Goal: Task Accomplishment & Management: Use online tool/utility

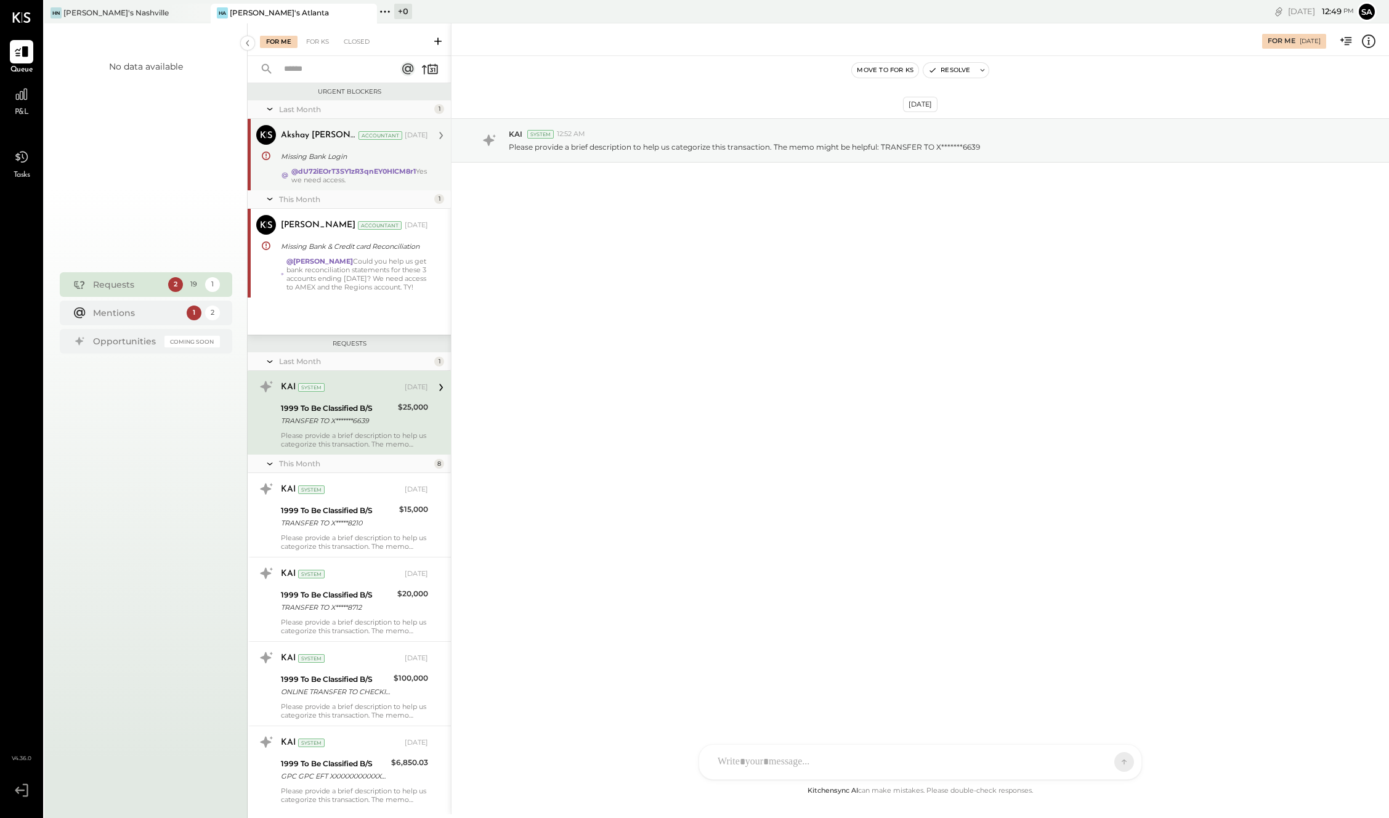
click at [345, 160] on div "Missing Bank Login" at bounding box center [352, 156] width 143 height 12
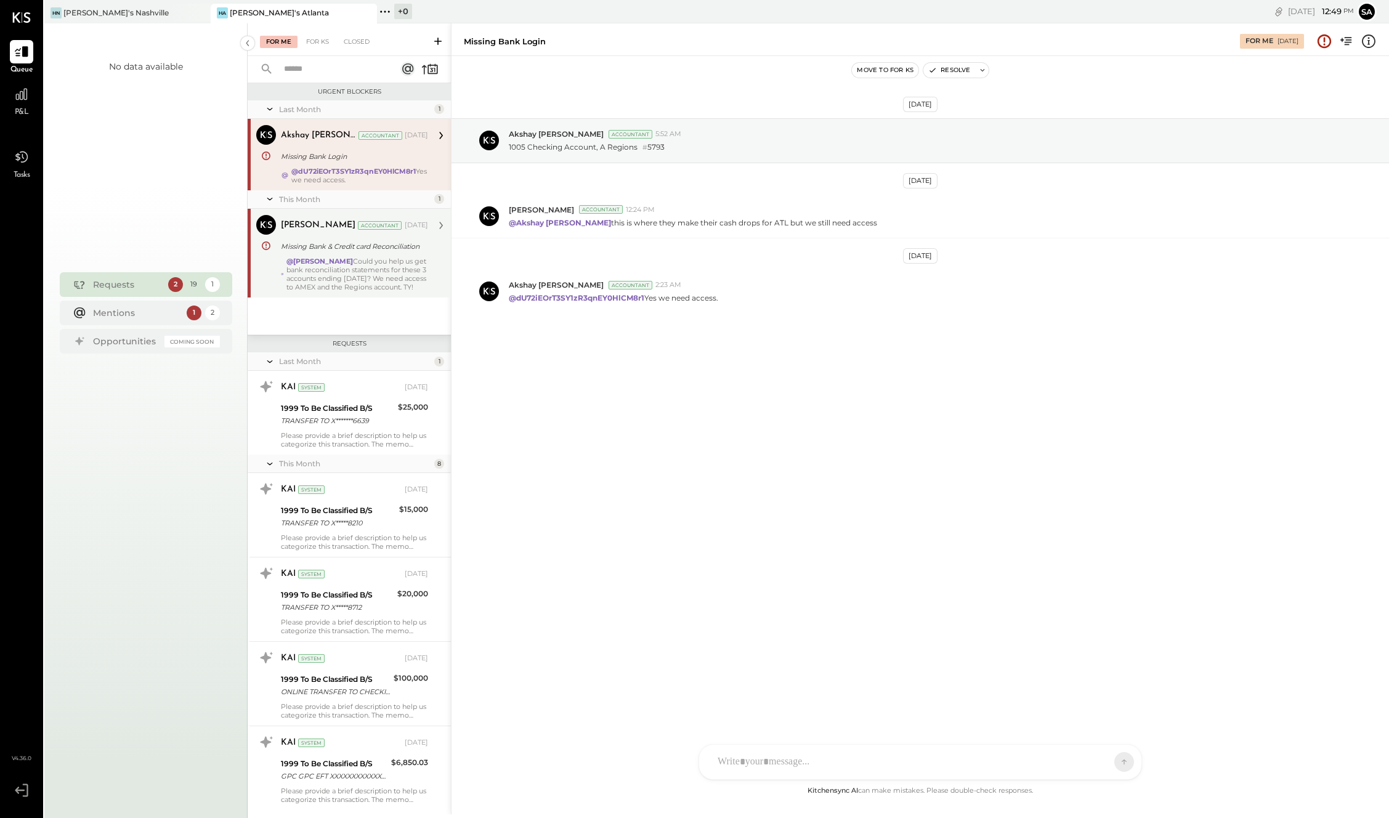
click at [366, 267] on div "@[PERSON_NAME] Could you help us get bank reconciliation statements for these 3…" at bounding box center [357, 274] width 142 height 34
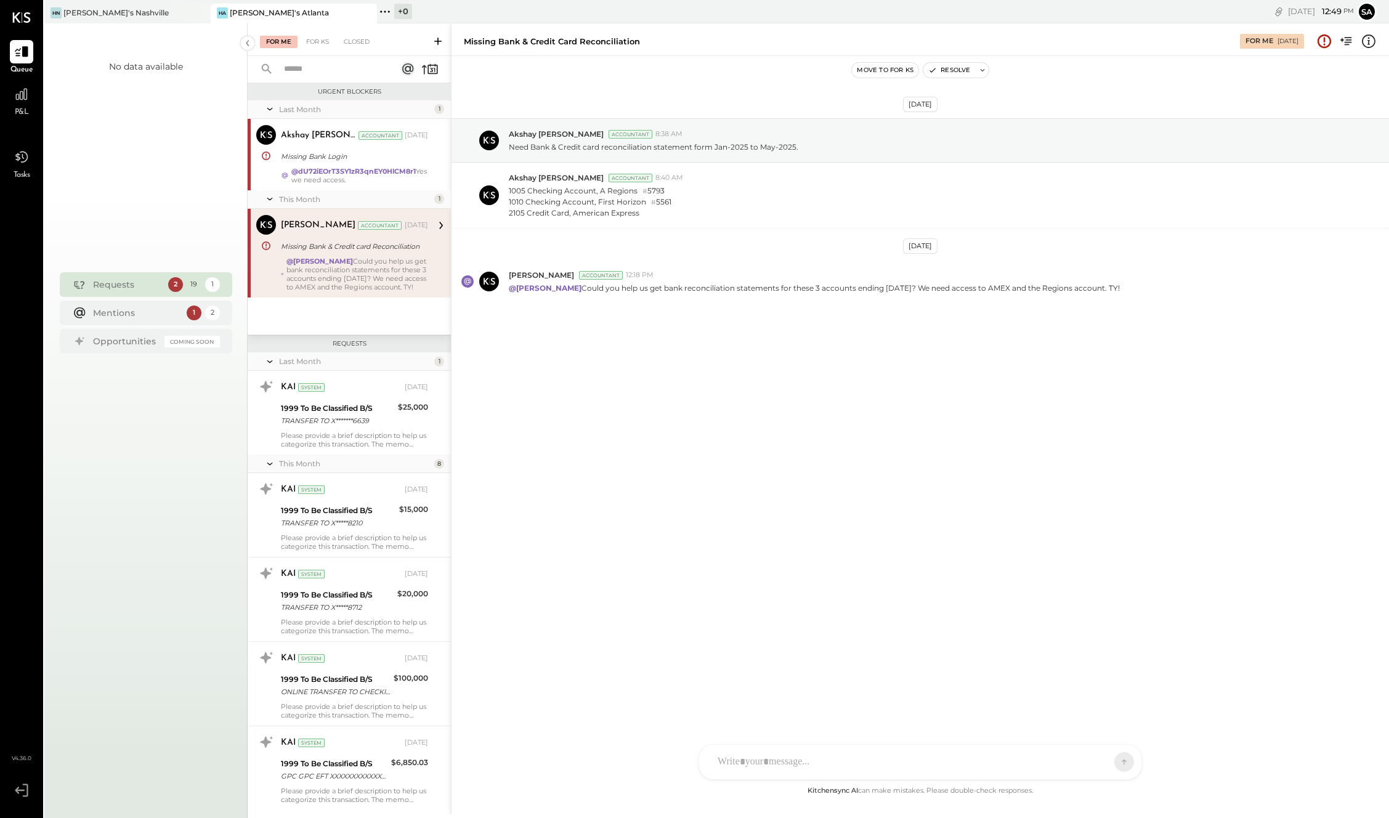
click at [405, 68] on rect at bounding box center [407, 69] width 15 height 15
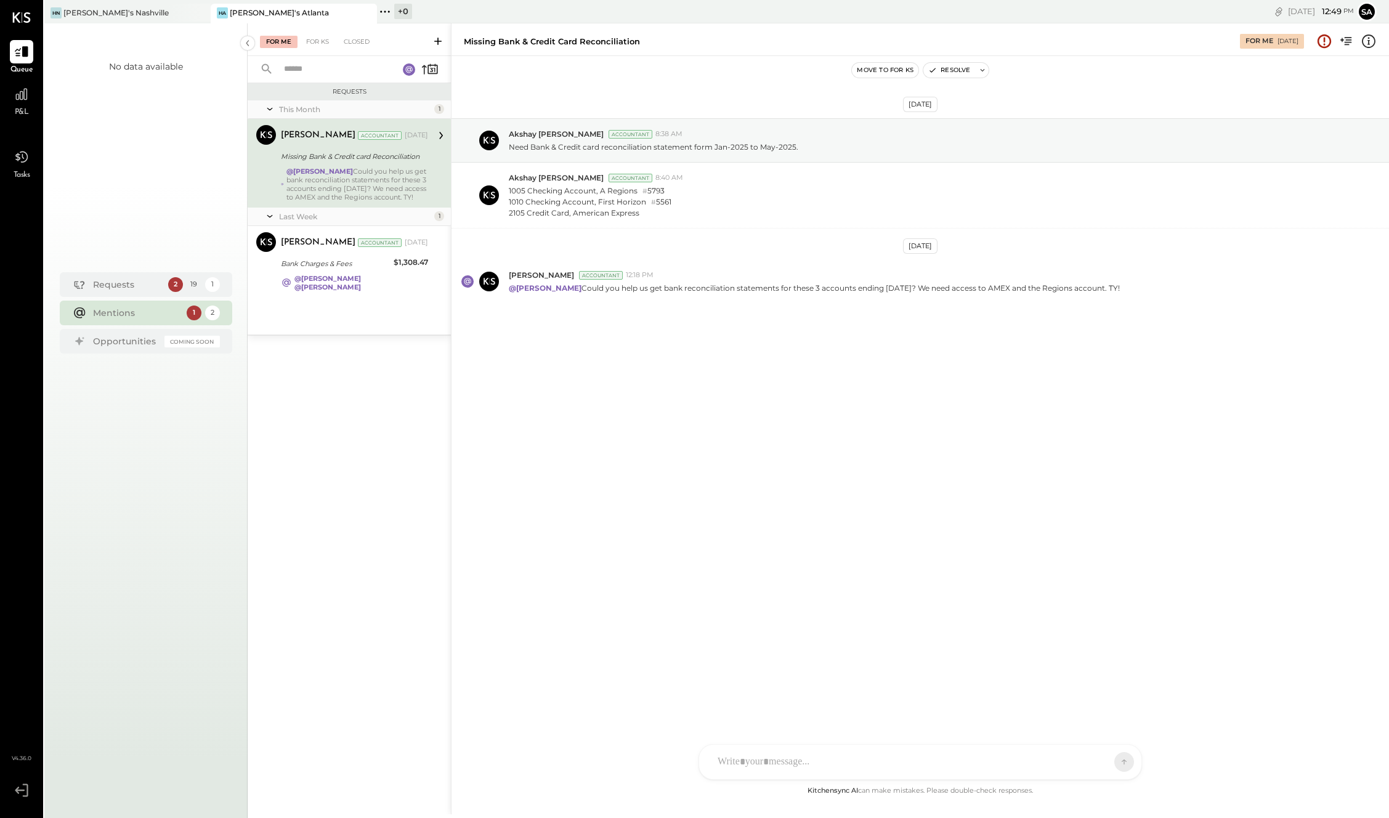
click at [437, 41] on icon at bounding box center [438, 41] width 12 height 12
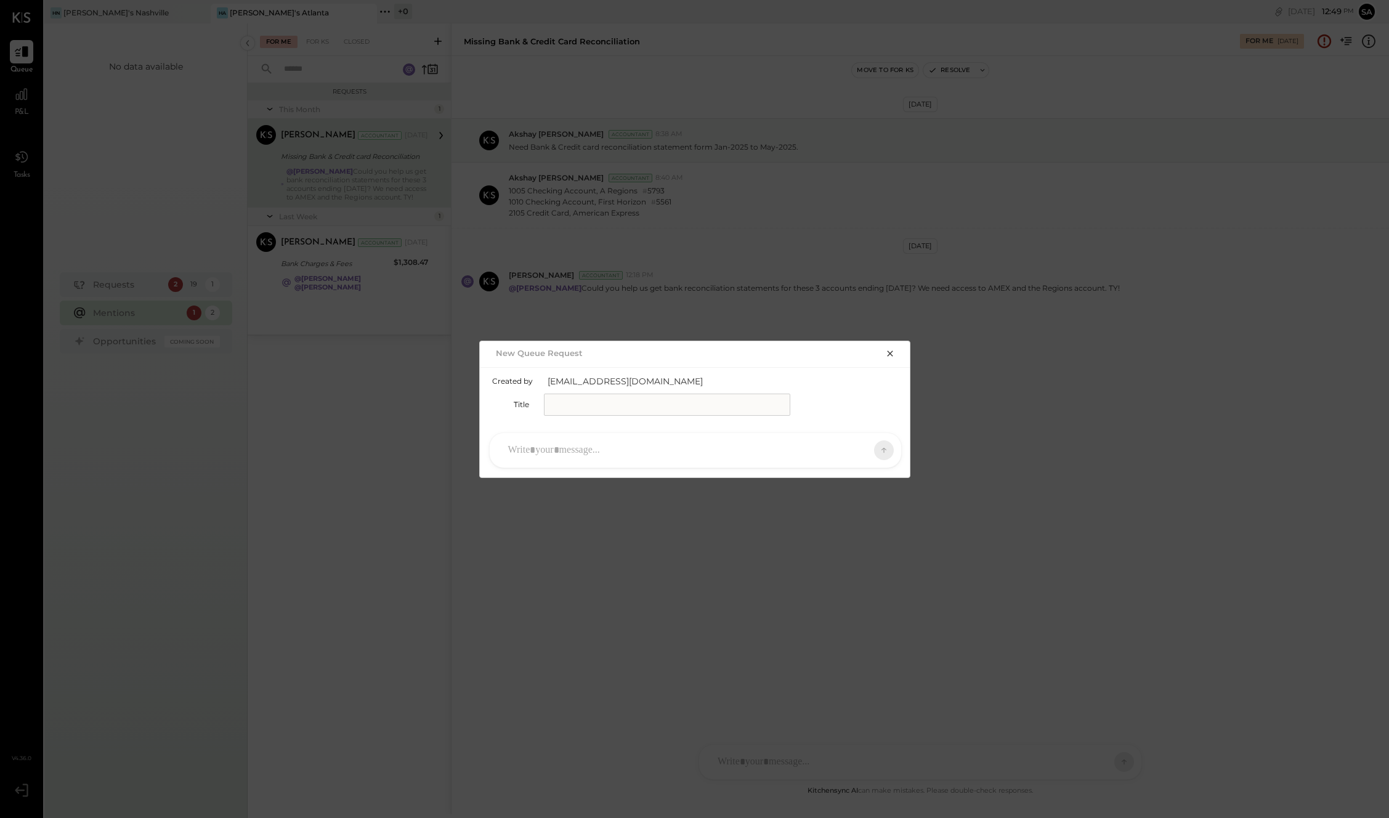
click at [569, 405] on input "text" at bounding box center [667, 405] width 246 height 22
type input "**********"
click at [559, 452] on div at bounding box center [684, 450] width 365 height 27
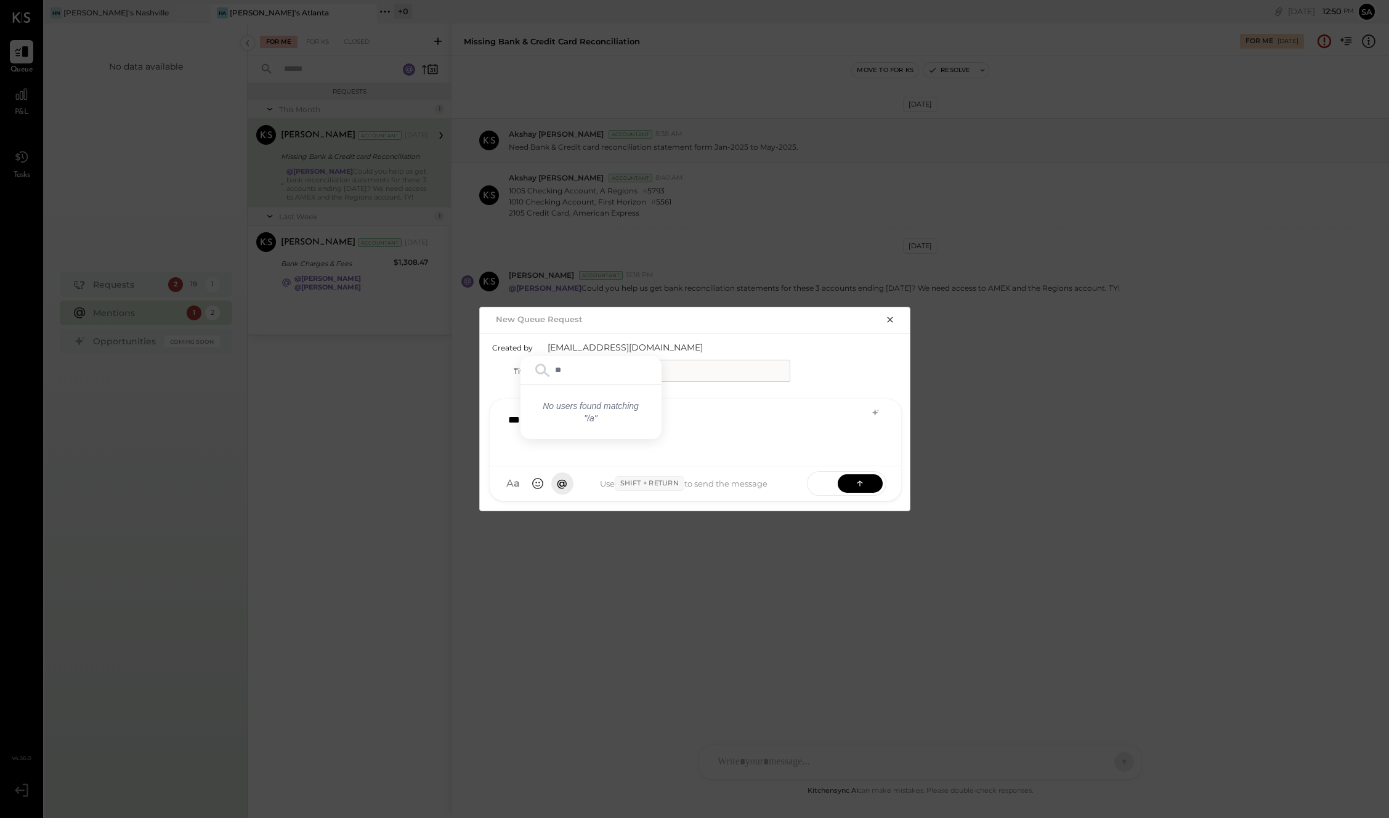
type input "*"
click at [603, 368] on span "Akshay [PERSON_NAME]" at bounding box center [608, 369] width 97 height 23
drag, startPoint x: 684, startPoint y: 420, endPoint x: 663, endPoint y: 419, distance: 21.0
click at [663, 419] on div "**********" at bounding box center [695, 430] width 387 height 49
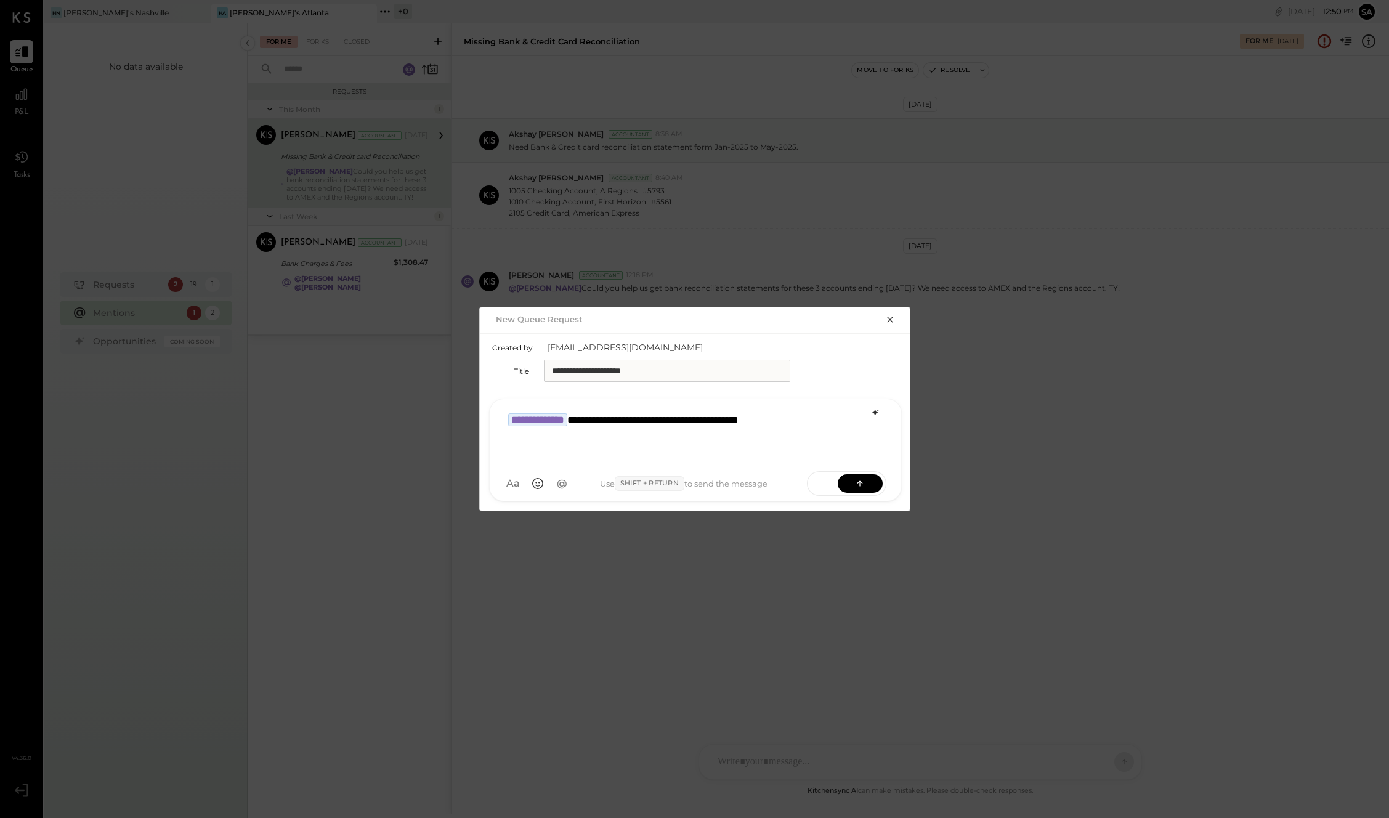
click at [874, 411] on icon at bounding box center [875, 413] width 6 height 6
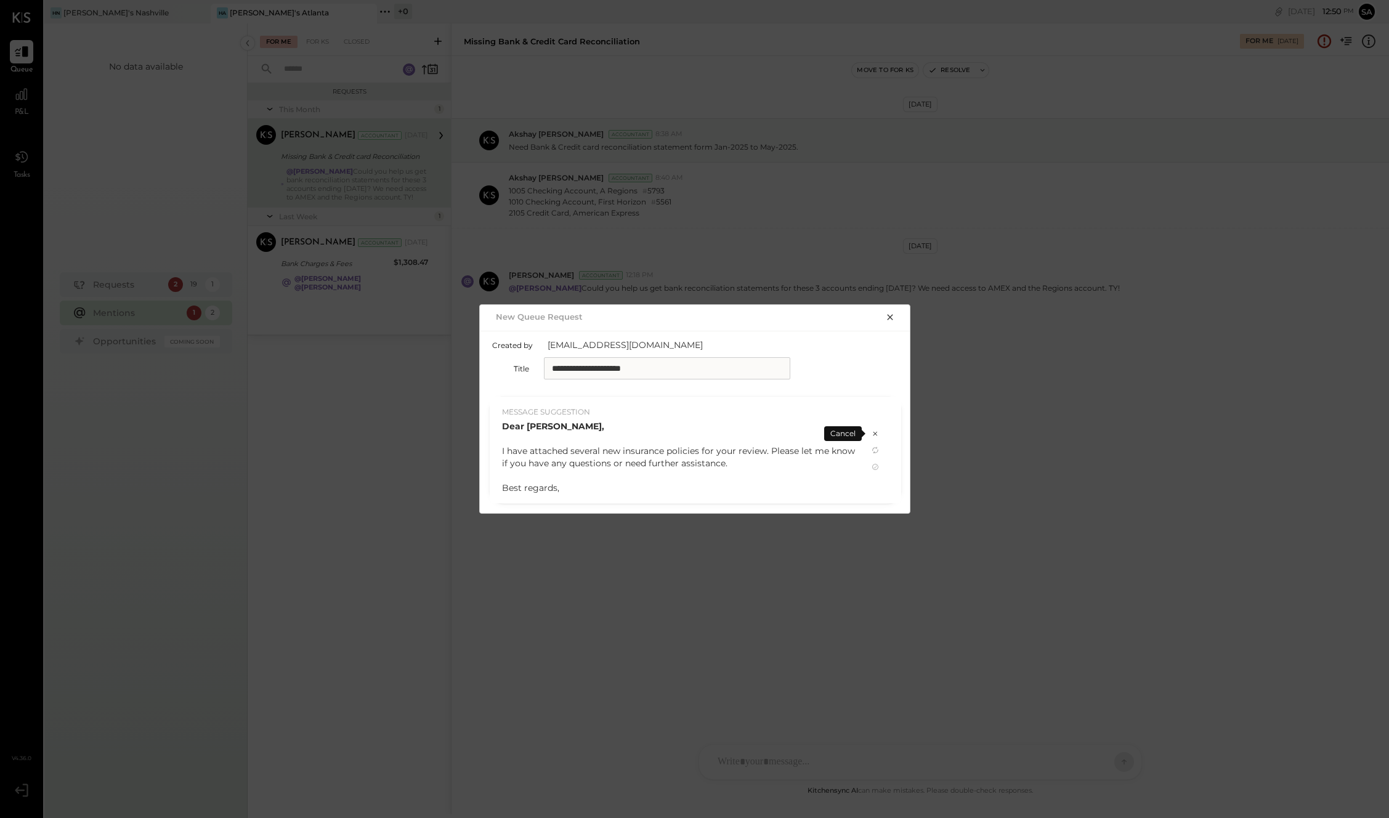
click at [875, 435] on icon at bounding box center [875, 434] width 10 height 10
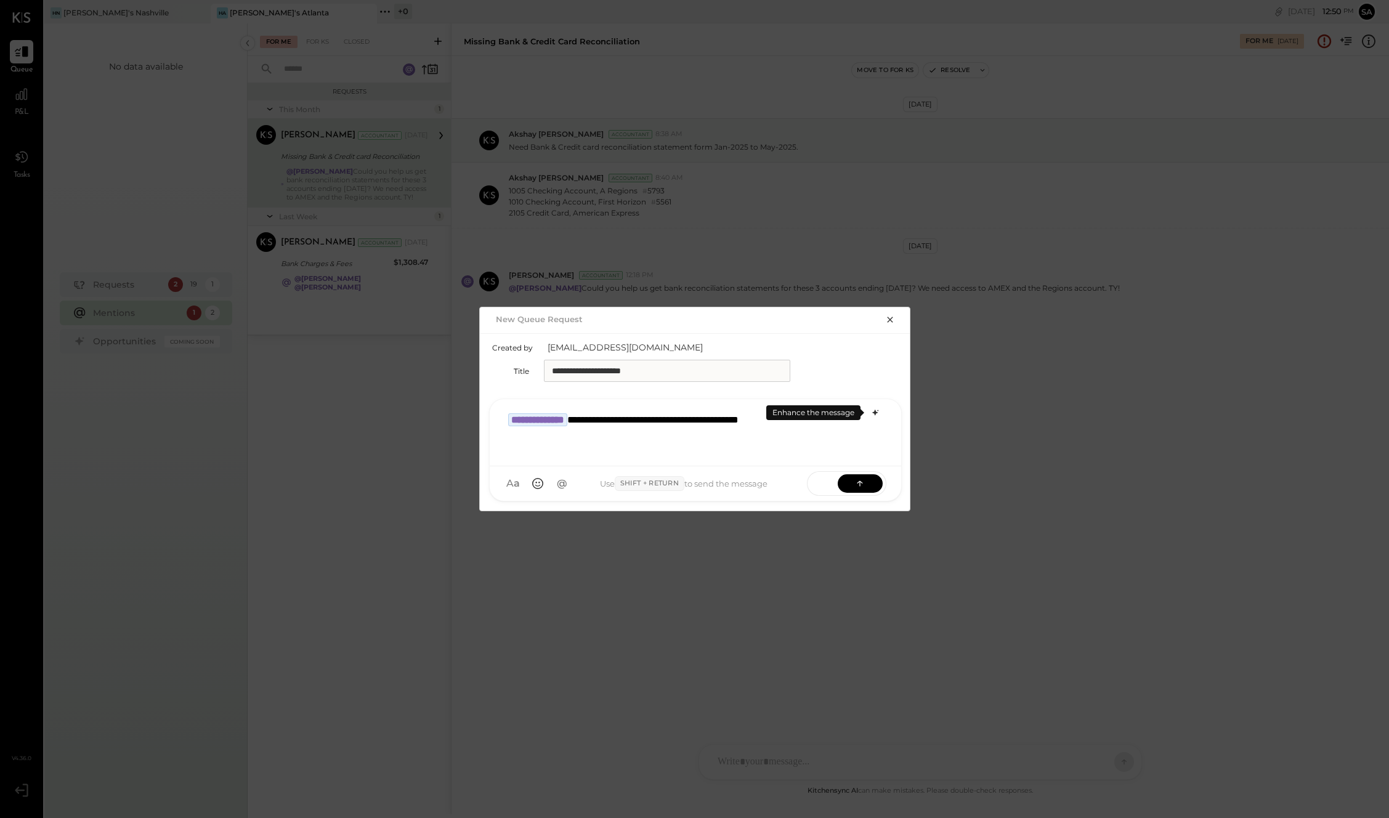
click at [892, 318] on icon "button" at bounding box center [890, 320] width 10 height 10
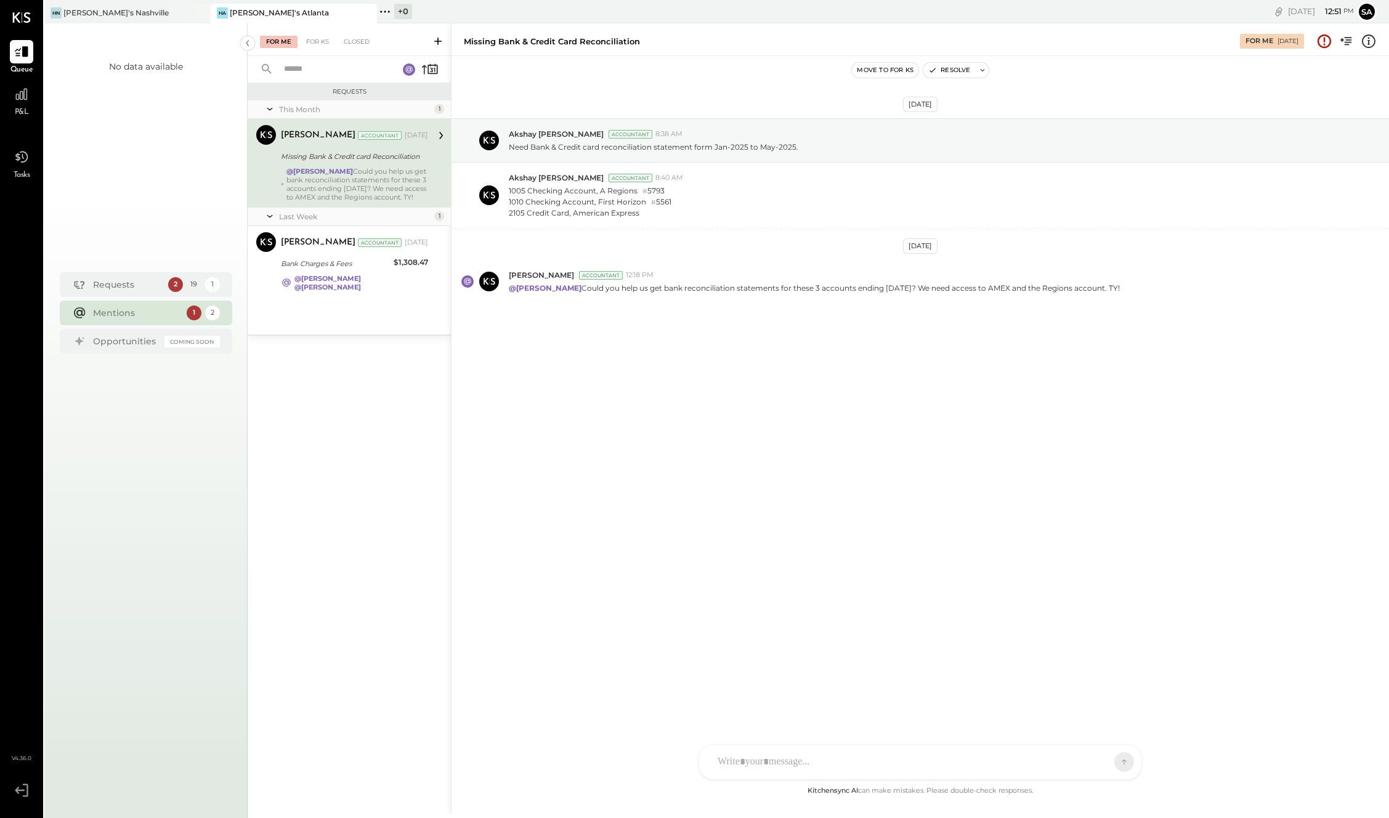
click at [243, 39] on icon at bounding box center [248, 43] width 14 height 22
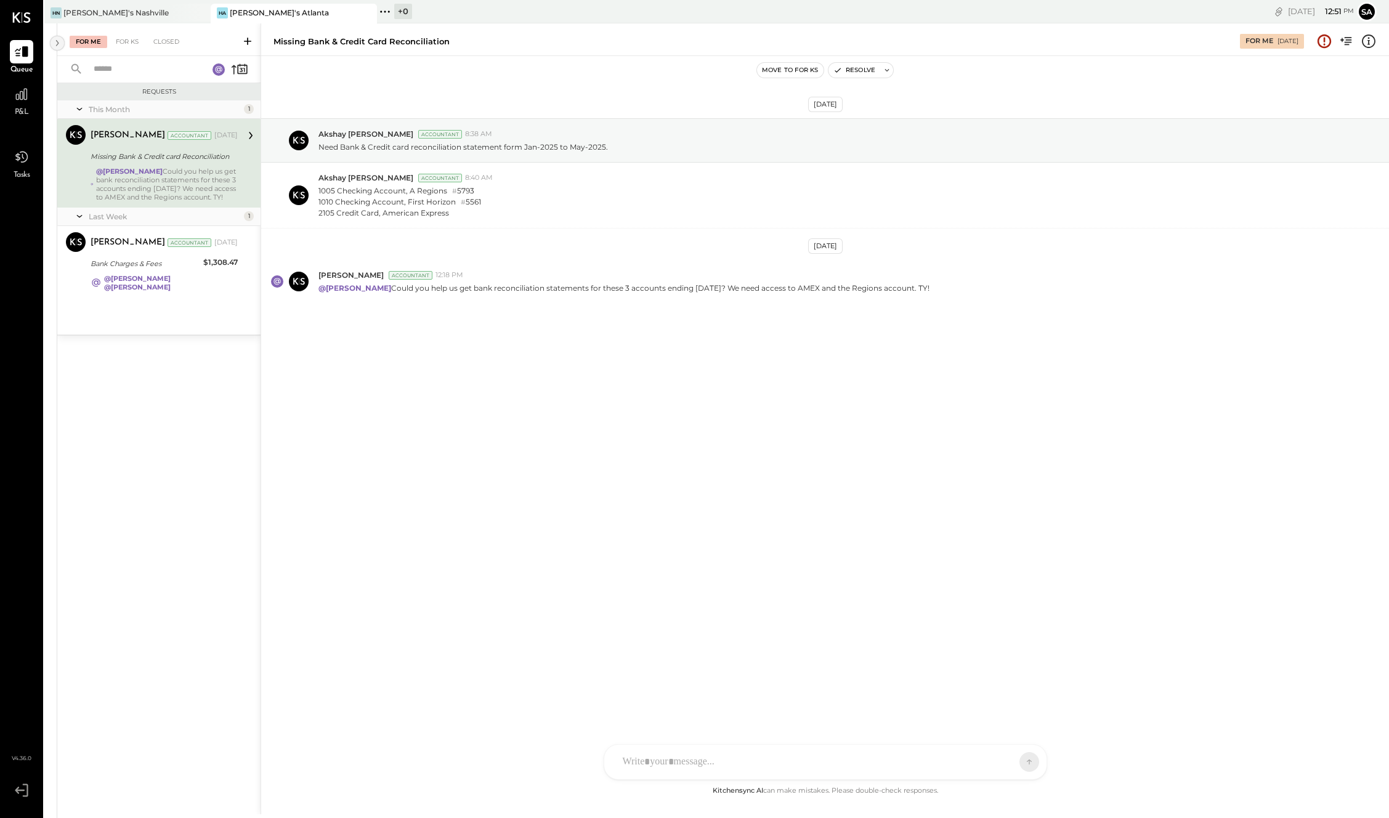
click at [57, 44] on icon at bounding box center [57, 43] width 14 height 22
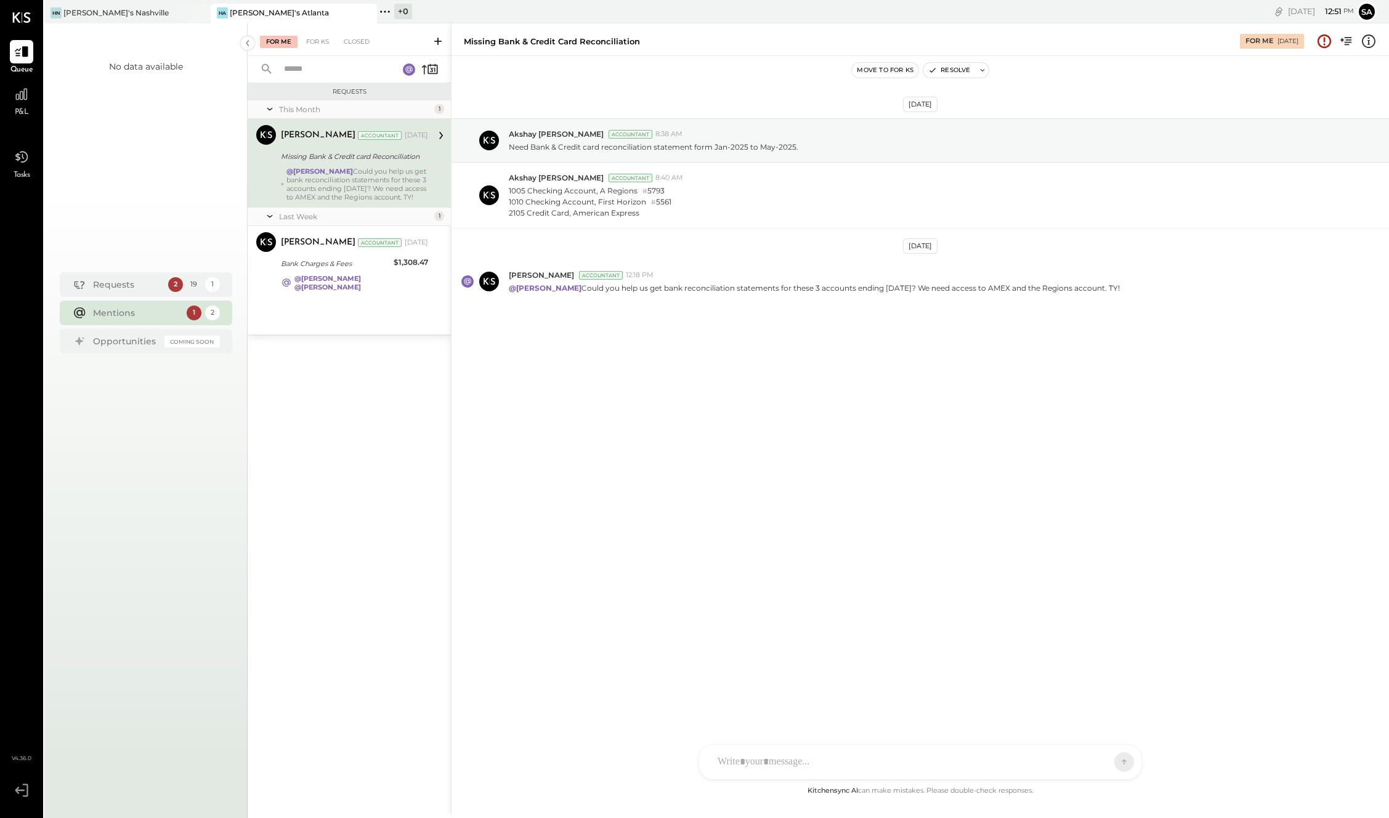
click at [411, 70] on rect at bounding box center [409, 69] width 12 height 12
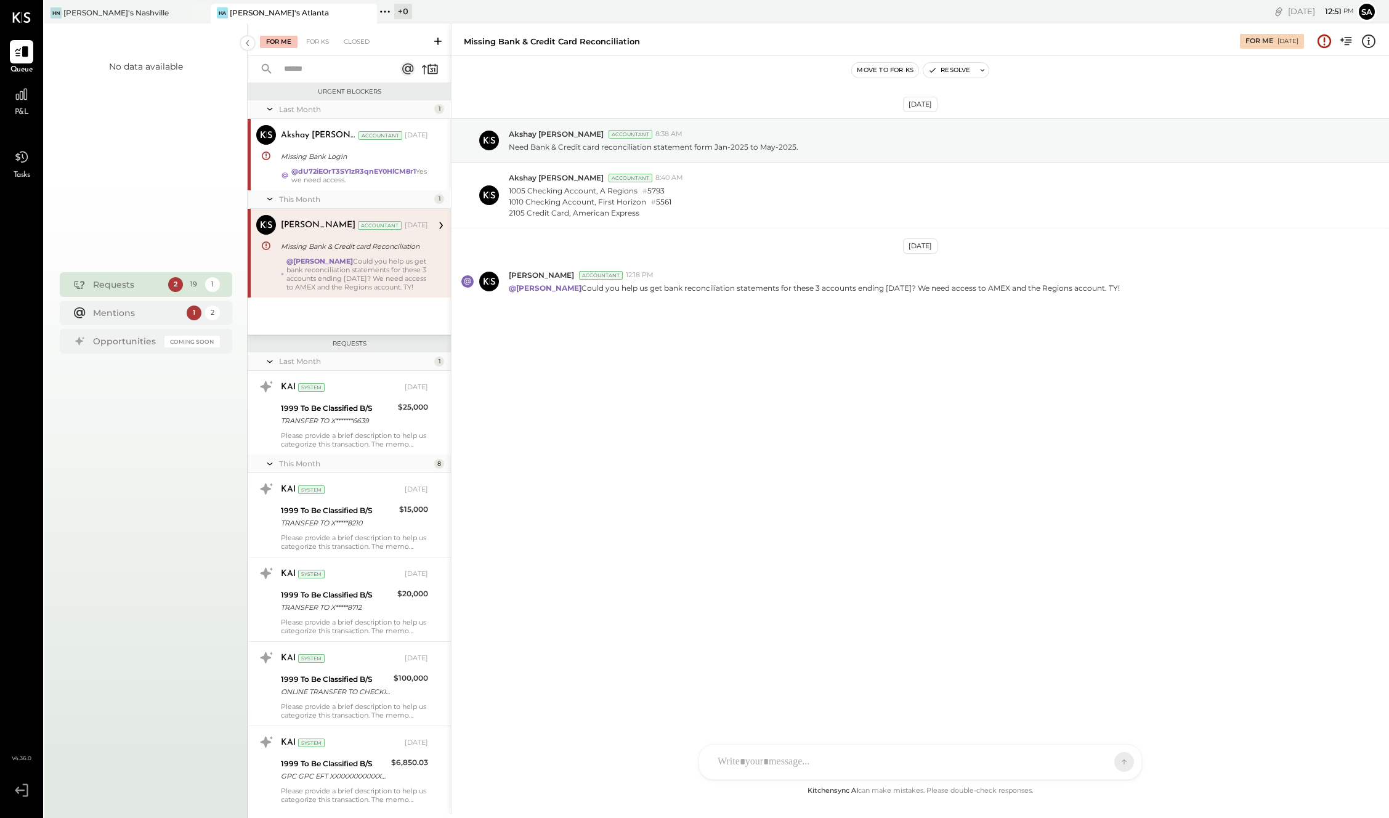
click at [434, 41] on icon at bounding box center [438, 41] width 12 height 12
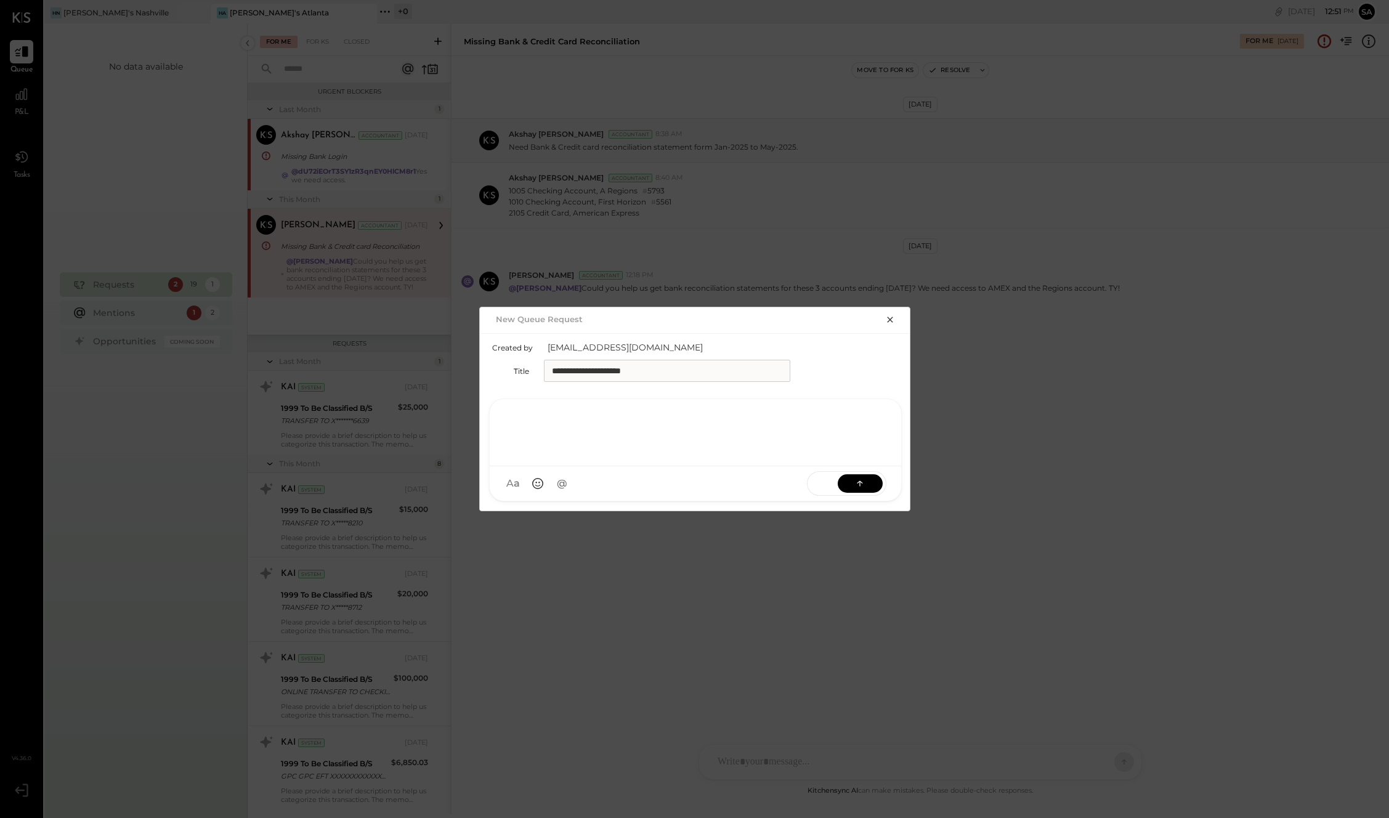
click at [558, 456] on div at bounding box center [695, 430] width 387 height 49
click at [884, 320] on button "button" at bounding box center [889, 319] width 17 height 14
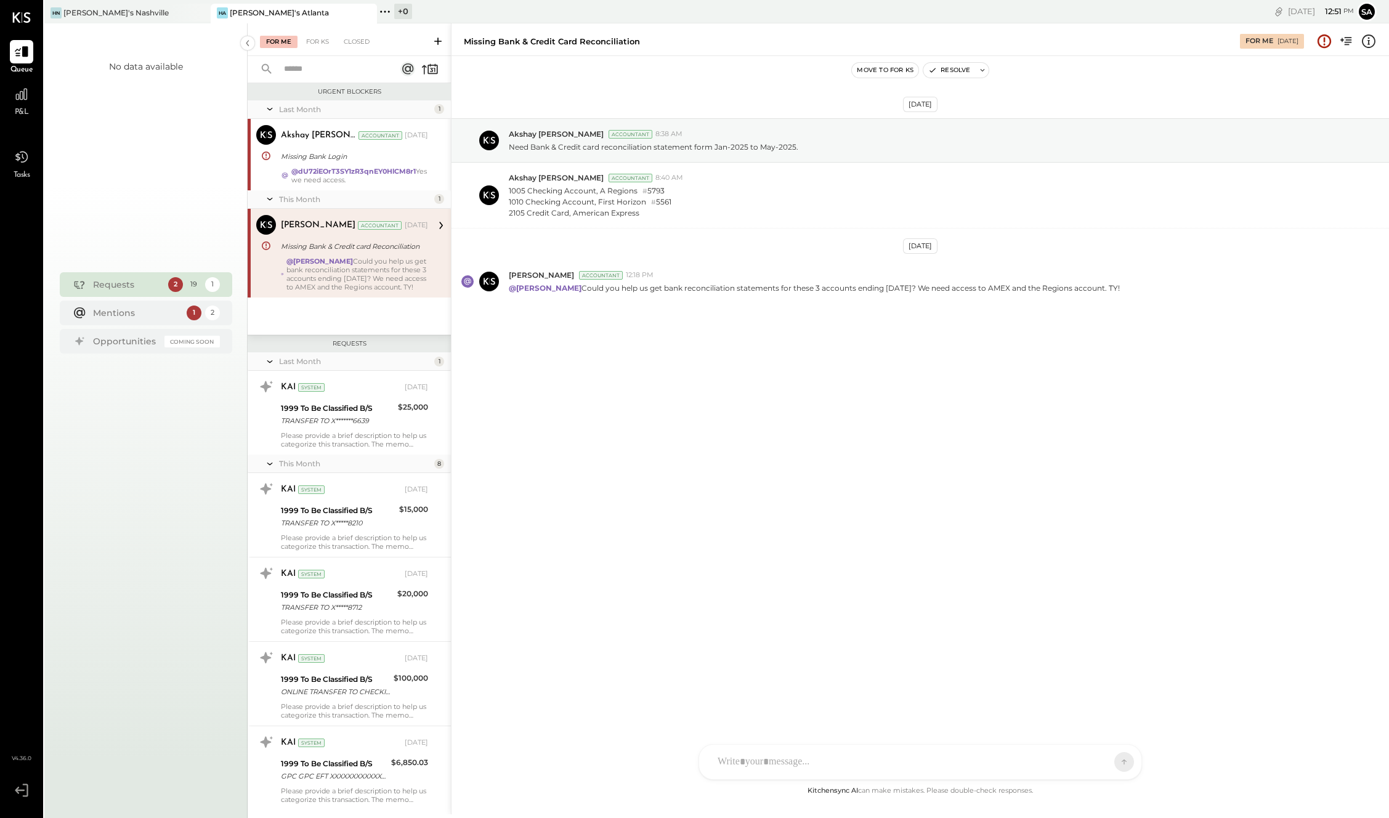
click at [321, 76] on input "text" at bounding box center [332, 69] width 111 height 20
click at [386, 10] on icon at bounding box center [385, 12] width 16 height 16
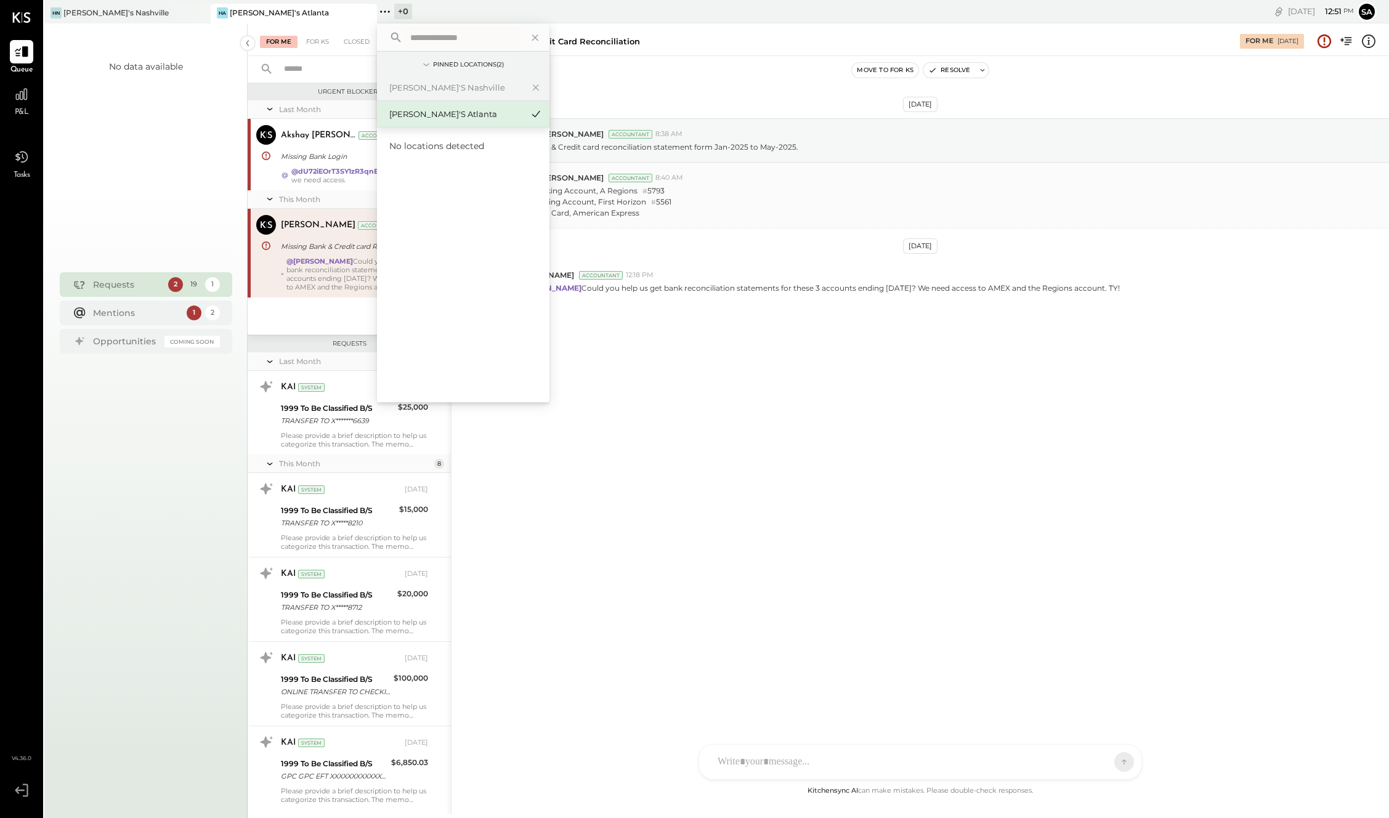
click at [768, 215] on div "1005 Checking Account, A Regions # 5793 1010 Checking Account, First Horizon # …" at bounding box center [944, 200] width 870 height 35
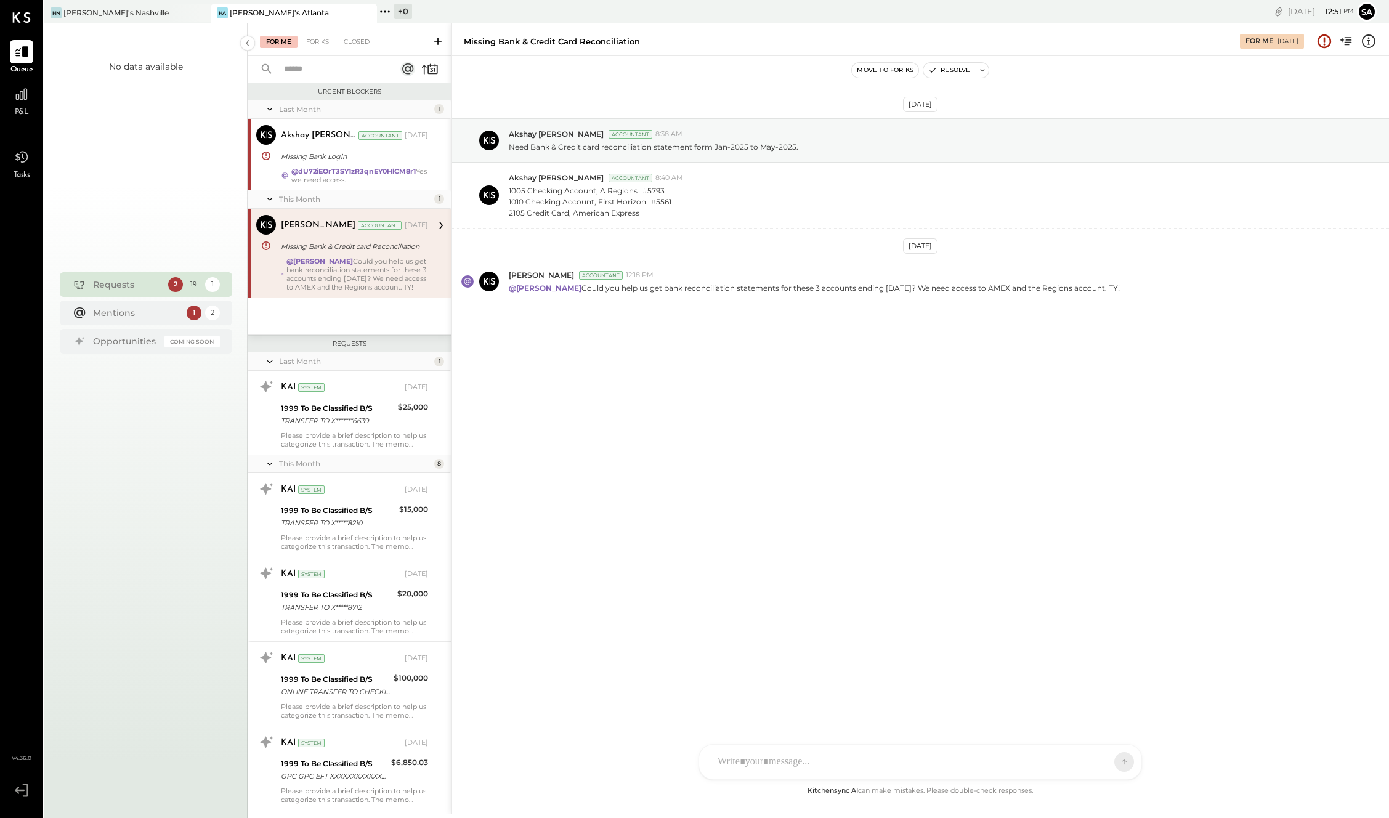
click at [313, 49] on div "For Me For KS Closed" at bounding box center [349, 39] width 203 height 33
click at [317, 39] on div "For KS" at bounding box center [317, 42] width 35 height 12
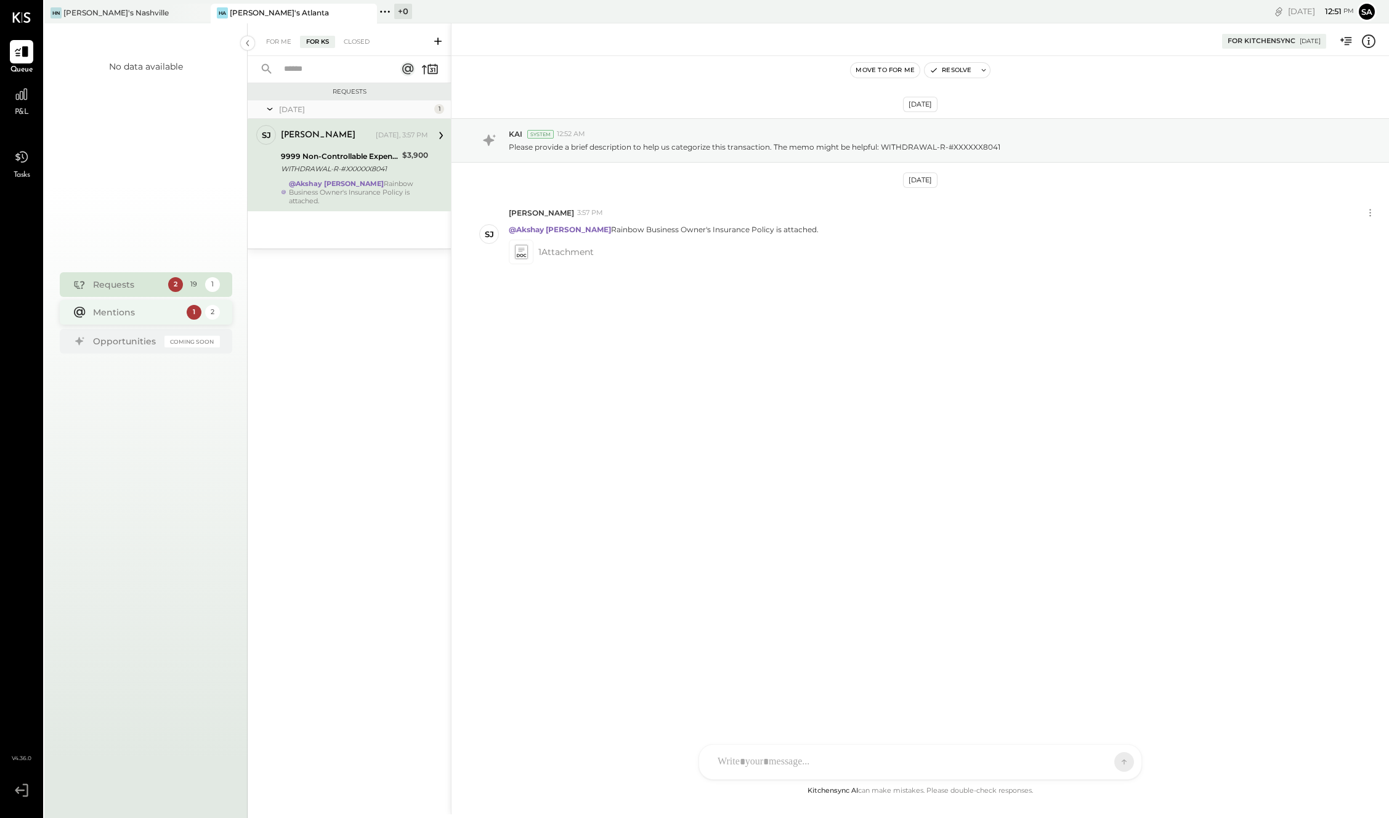
click at [146, 312] on div "Mentions" at bounding box center [136, 312] width 87 height 12
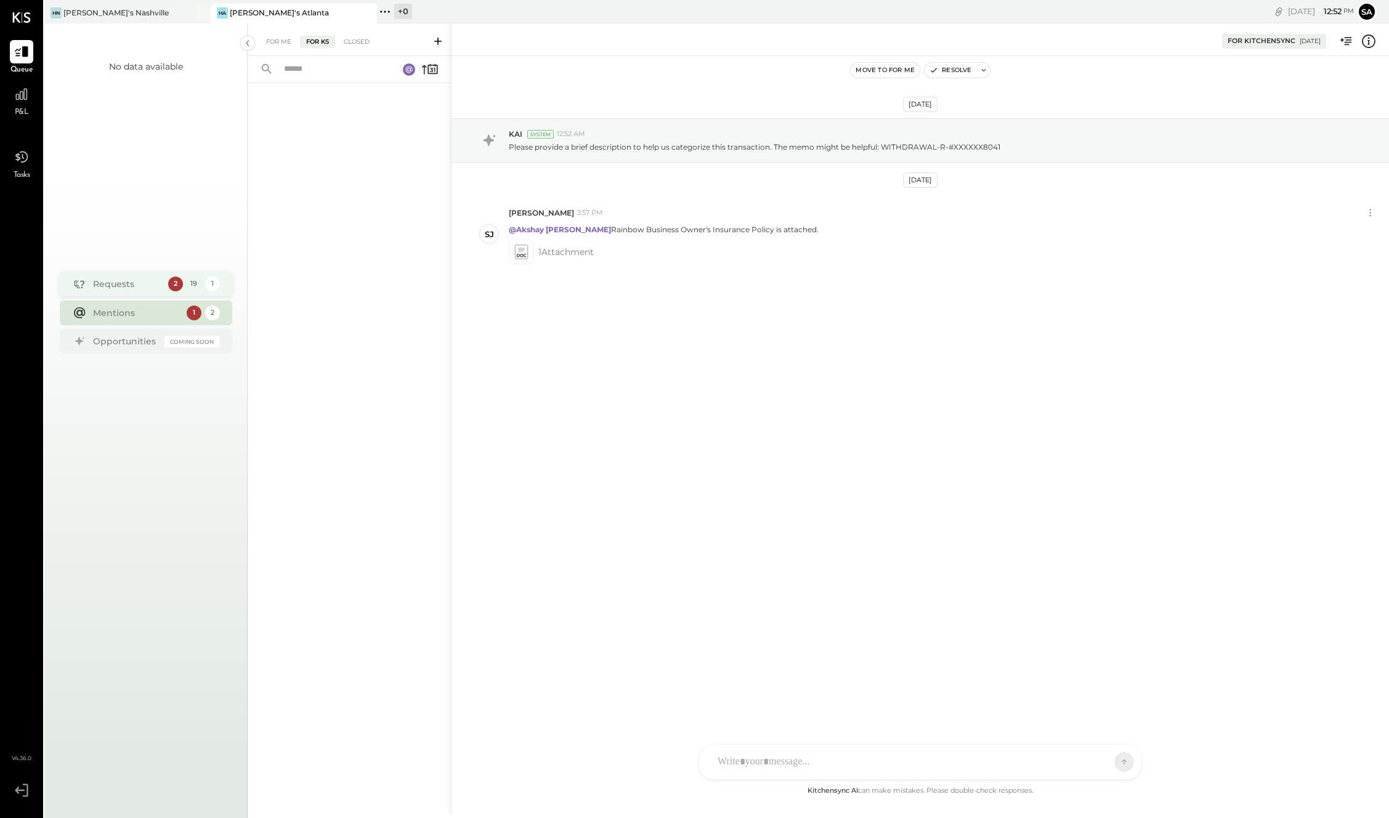
click at [132, 286] on div "Requests" at bounding box center [127, 284] width 69 height 12
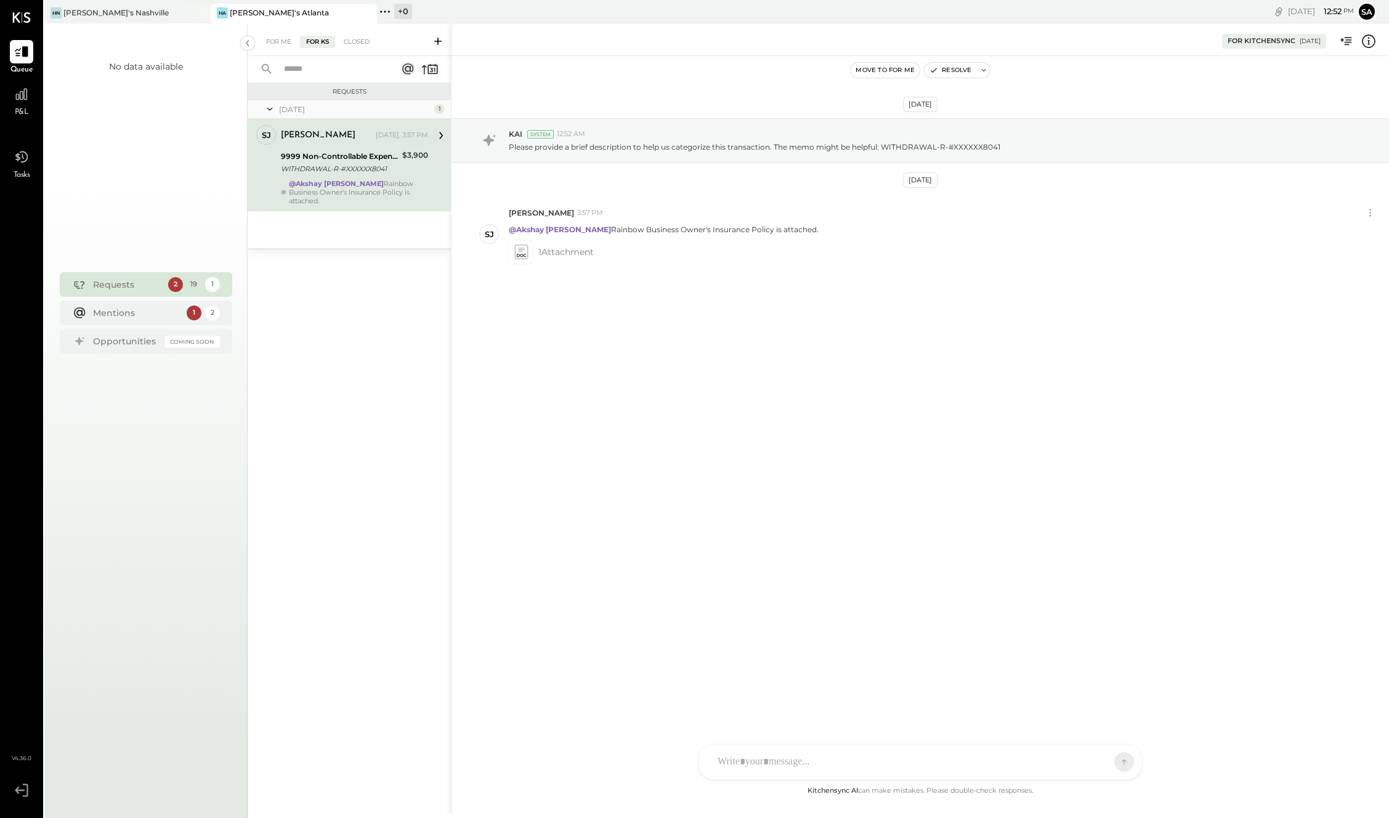
click at [440, 41] on icon at bounding box center [438, 41] width 12 height 12
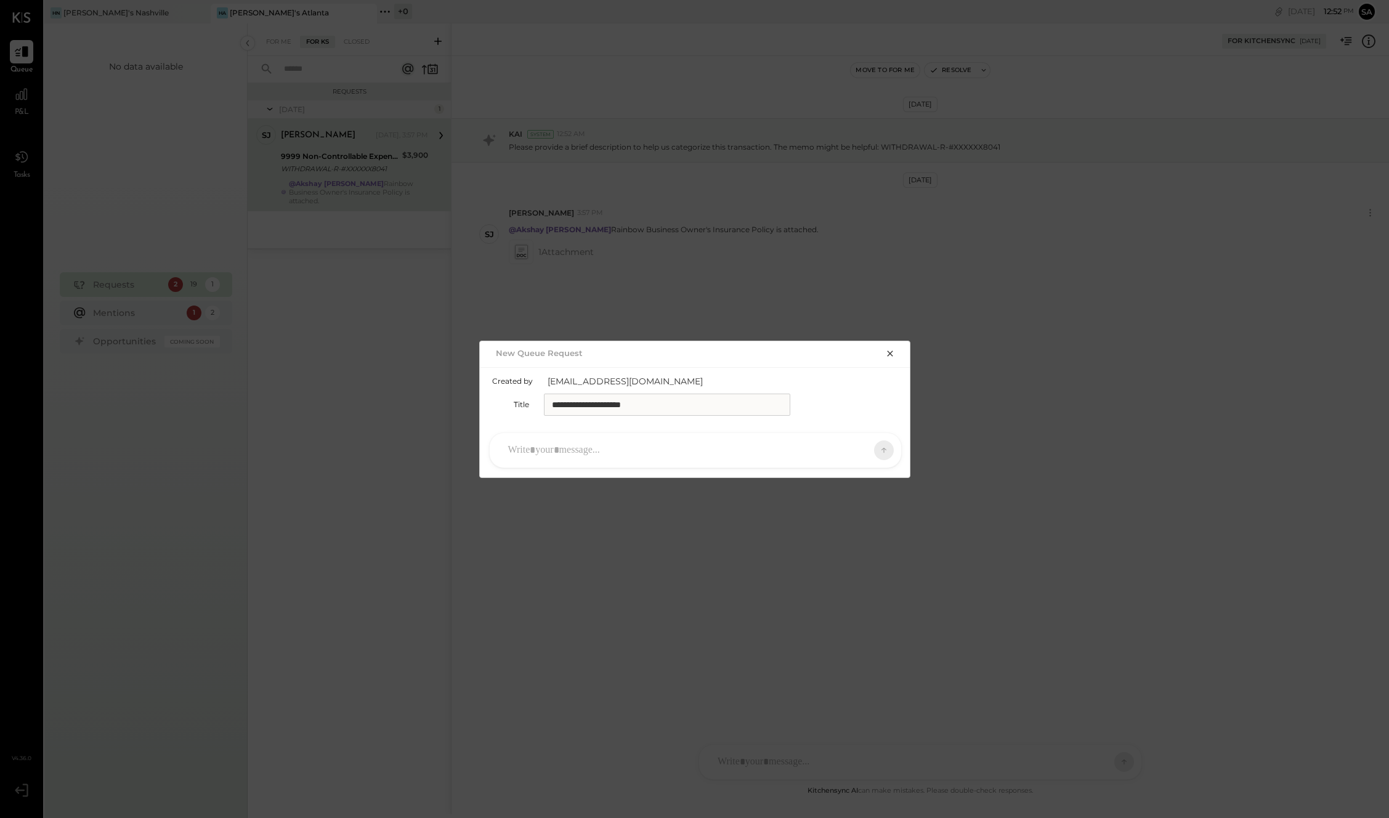
click at [617, 448] on div at bounding box center [684, 450] width 365 height 27
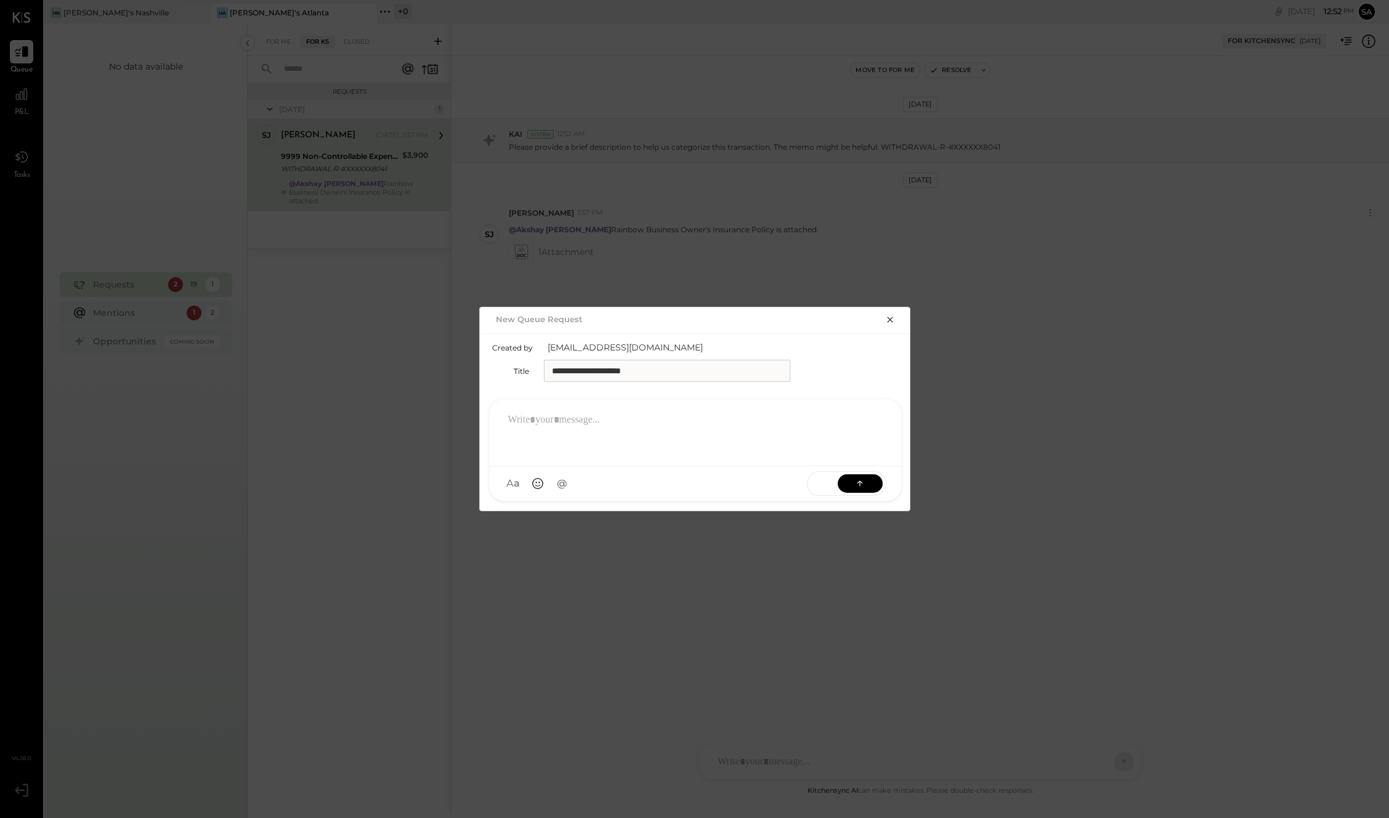
click at [891, 320] on icon "button" at bounding box center [890, 320] width 10 height 10
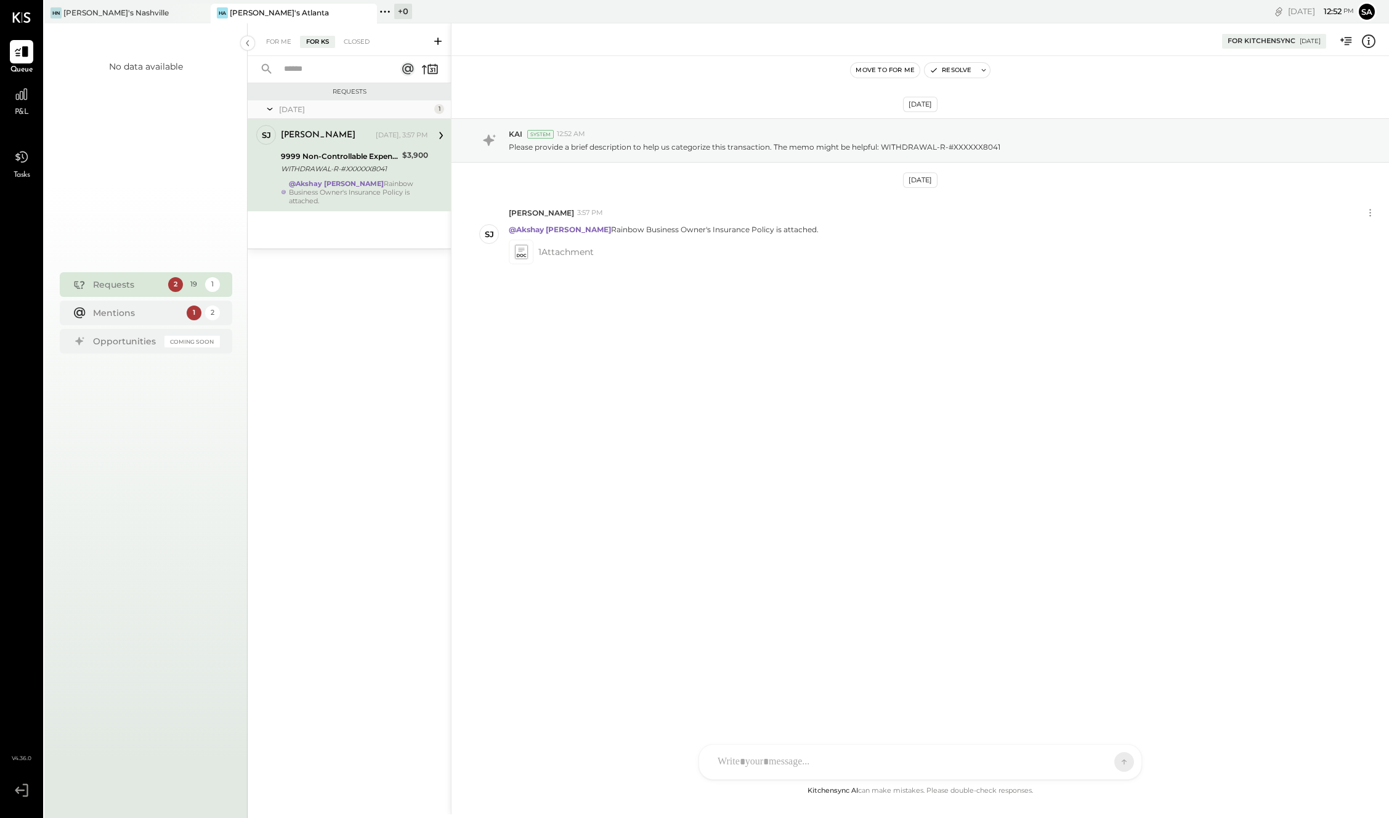
click at [390, 10] on icon at bounding box center [385, 12] width 16 height 16
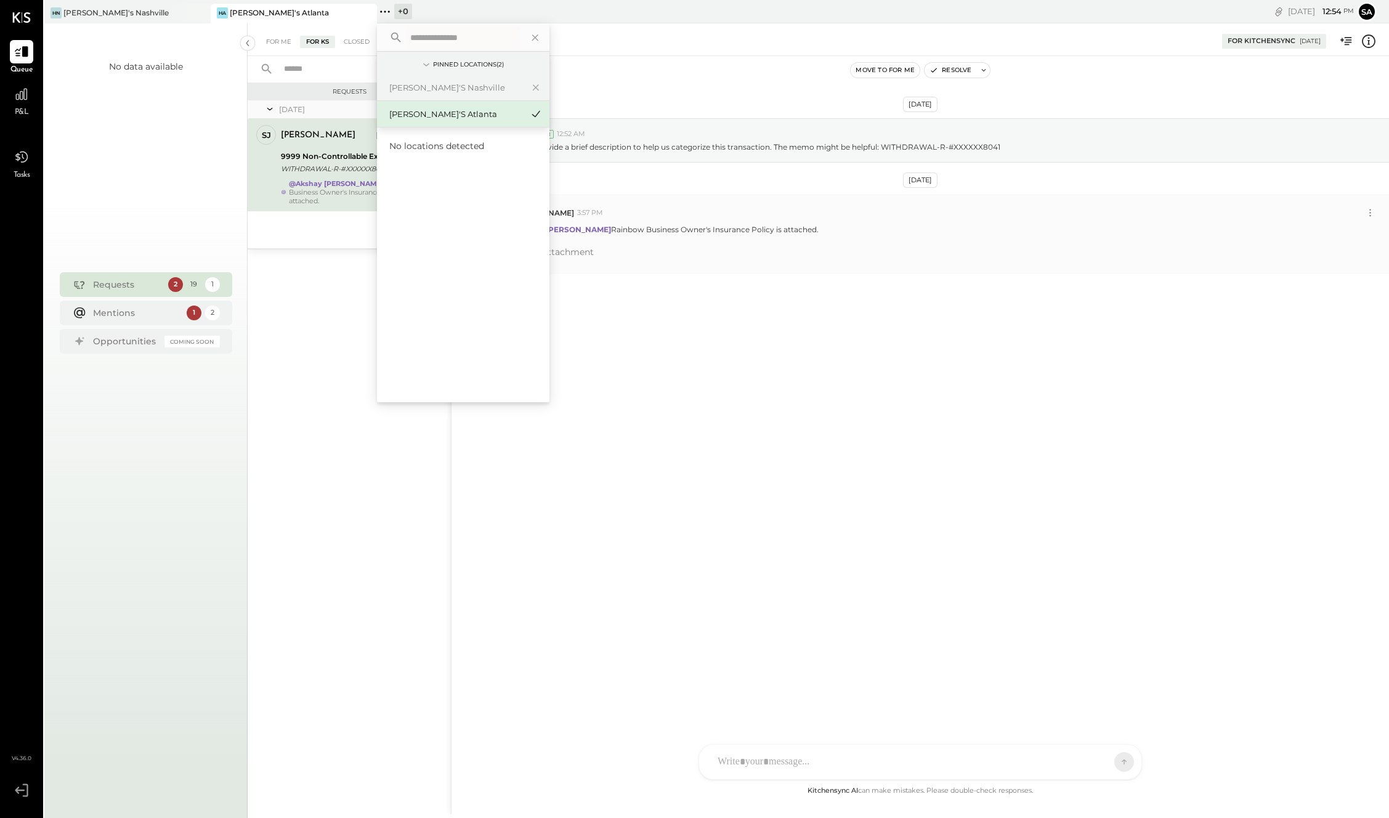
click at [585, 257] on span "1 Attachment" at bounding box center [565, 252] width 55 height 25
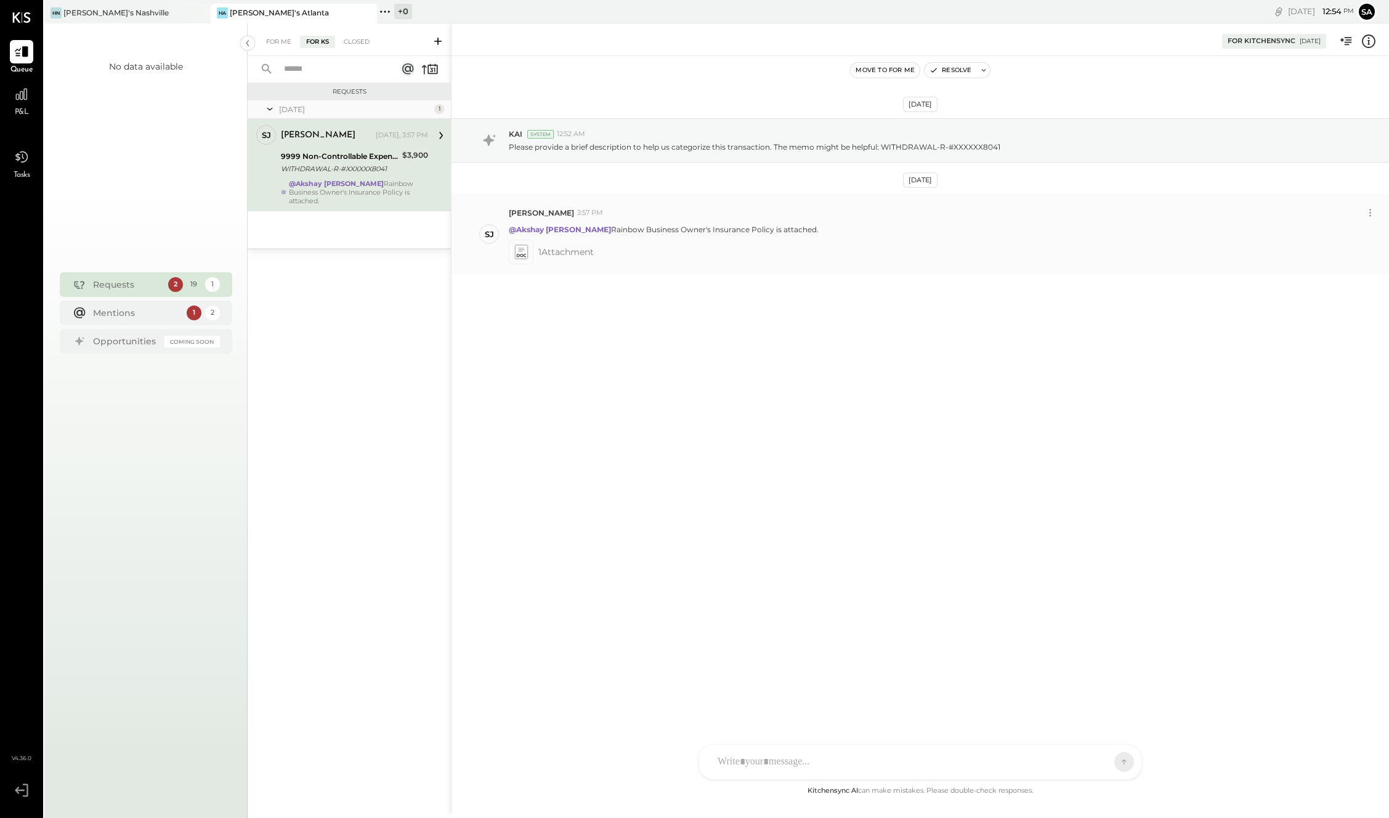
click at [523, 254] on icon at bounding box center [520, 252] width 13 height 14
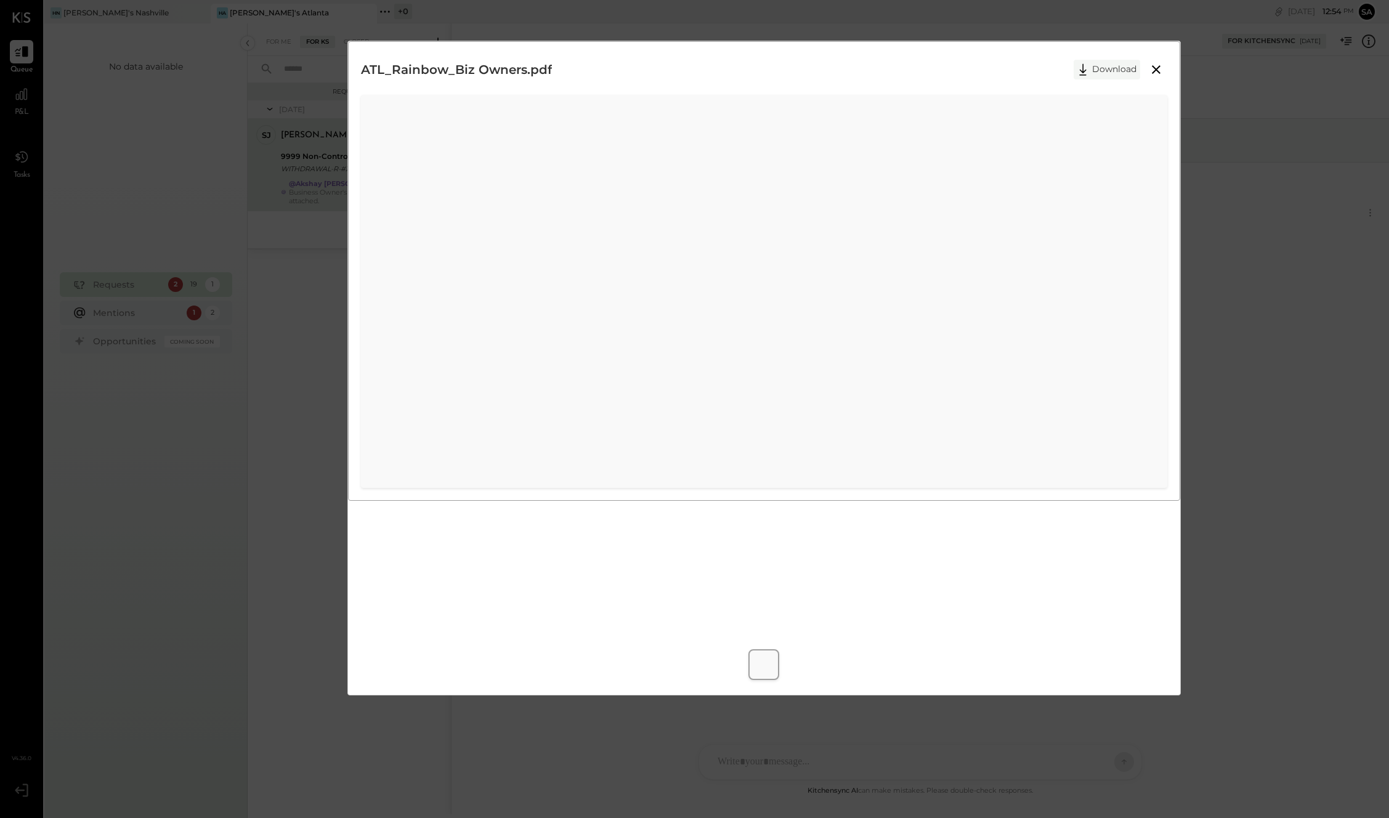
click at [1100, 70] on button "Download" at bounding box center [1106, 70] width 67 height 20
click at [1158, 71] on icon at bounding box center [1156, 69] width 9 height 9
